Goal: Task Accomplishment & Management: Manage account settings

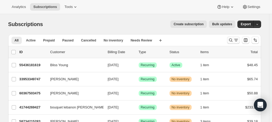
click at [235, 38] on icon "Search and filter results" at bounding box center [235, 40] width 5 height 5
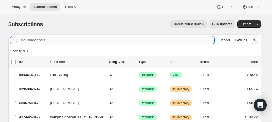
paste input "[DOMAIN_NAME][EMAIL_ADDRESS][DOMAIN_NAME]"
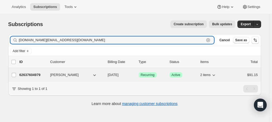
type input "[DOMAIN_NAME][EMAIL_ADDRESS][DOMAIN_NAME]"
click at [57, 76] on span "[PERSON_NAME]" at bounding box center [64, 74] width 28 height 5
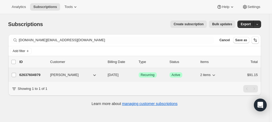
click at [41, 75] on p "62637604979" at bounding box center [32, 74] width 27 height 5
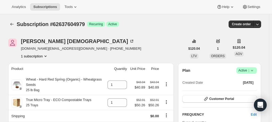
click at [254, 69] on icon at bounding box center [251, 70] width 5 height 5
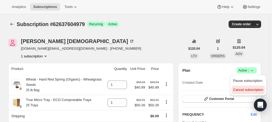
click at [249, 89] on span "Cancel subscription" at bounding box center [248, 90] width 30 height 4
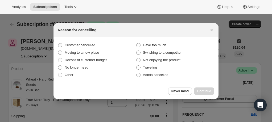
click at [63, 45] on label "Customer cancelled" at bounding box center [97, 45] width 78 height 7
click at [58, 43] on input "Customer cancelled" at bounding box center [58, 43] width 0 height 0
radio input "true"
drag, startPoint x: 209, startPoint y: 92, endPoint x: 192, endPoint y: 91, distance: 16.5
click at [209, 92] on span "Continue" at bounding box center [204, 91] width 14 height 4
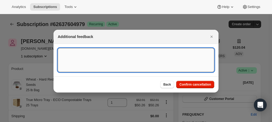
click at [100, 63] on textarea ":rc2:" at bounding box center [136, 60] width 157 height 24
type textarea "email request"
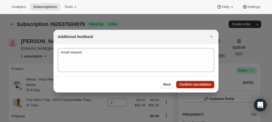
click at [190, 82] on button "Confirm cancellation" at bounding box center [195, 84] width 38 height 7
